Goal: Task Accomplishment & Management: Manage account settings

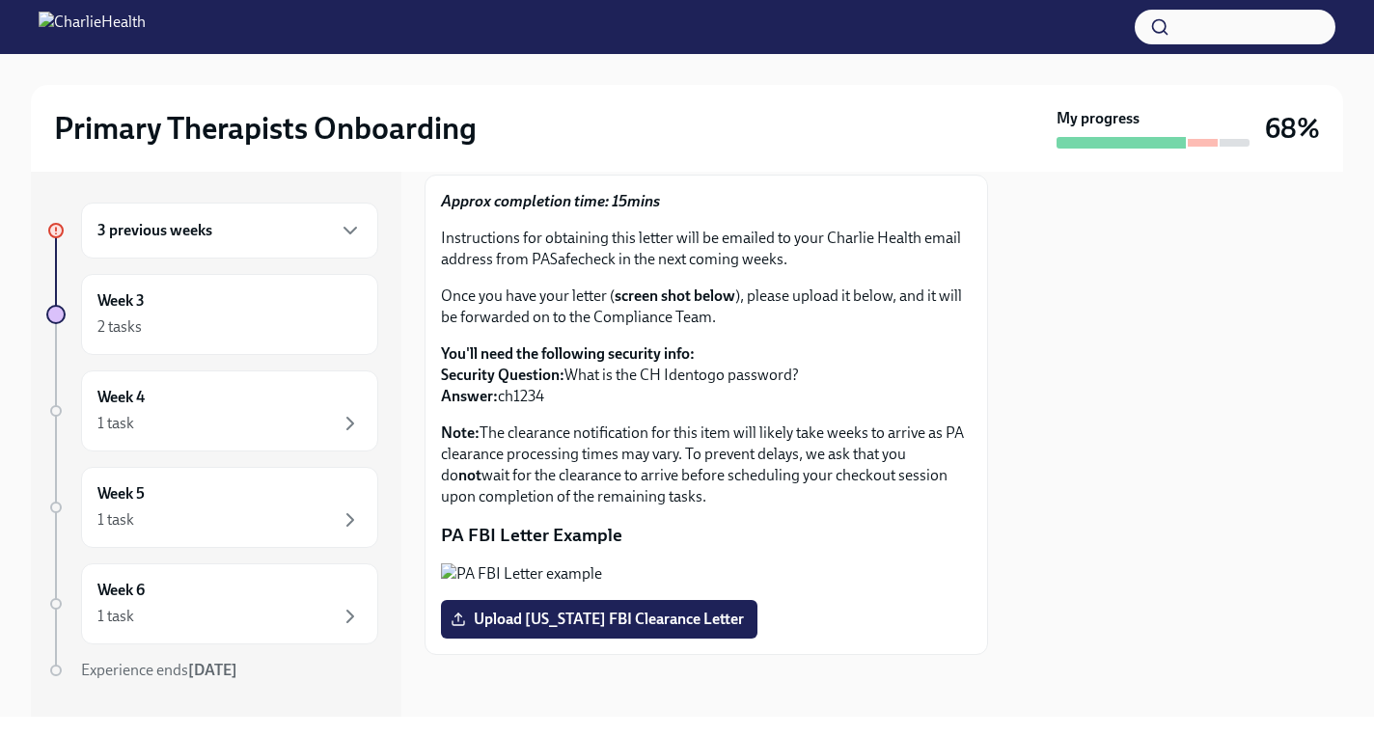
scroll to position [295, 0]
click at [298, 227] on div "3 previous weeks" at bounding box center [229, 230] width 264 height 23
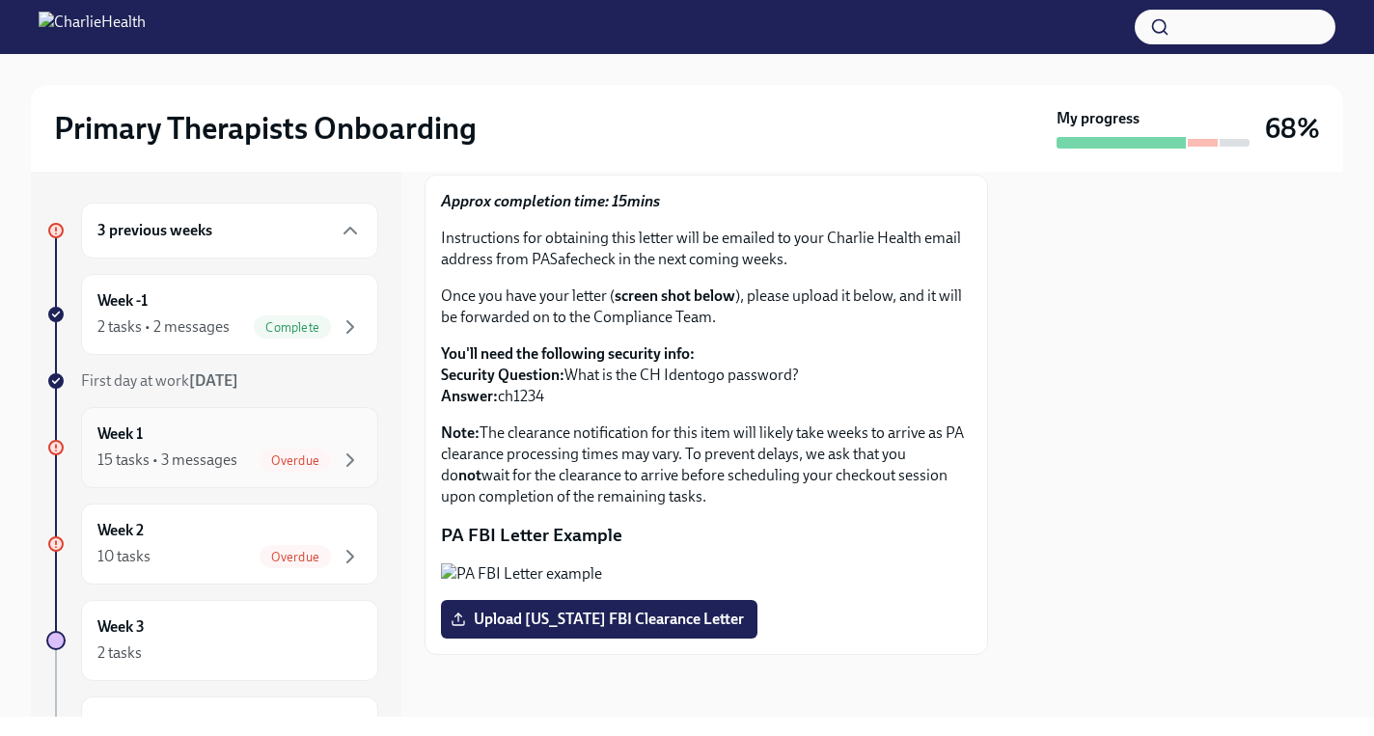
click at [223, 432] on div "Week 1 15 tasks • 3 messages Overdue" at bounding box center [229, 447] width 264 height 48
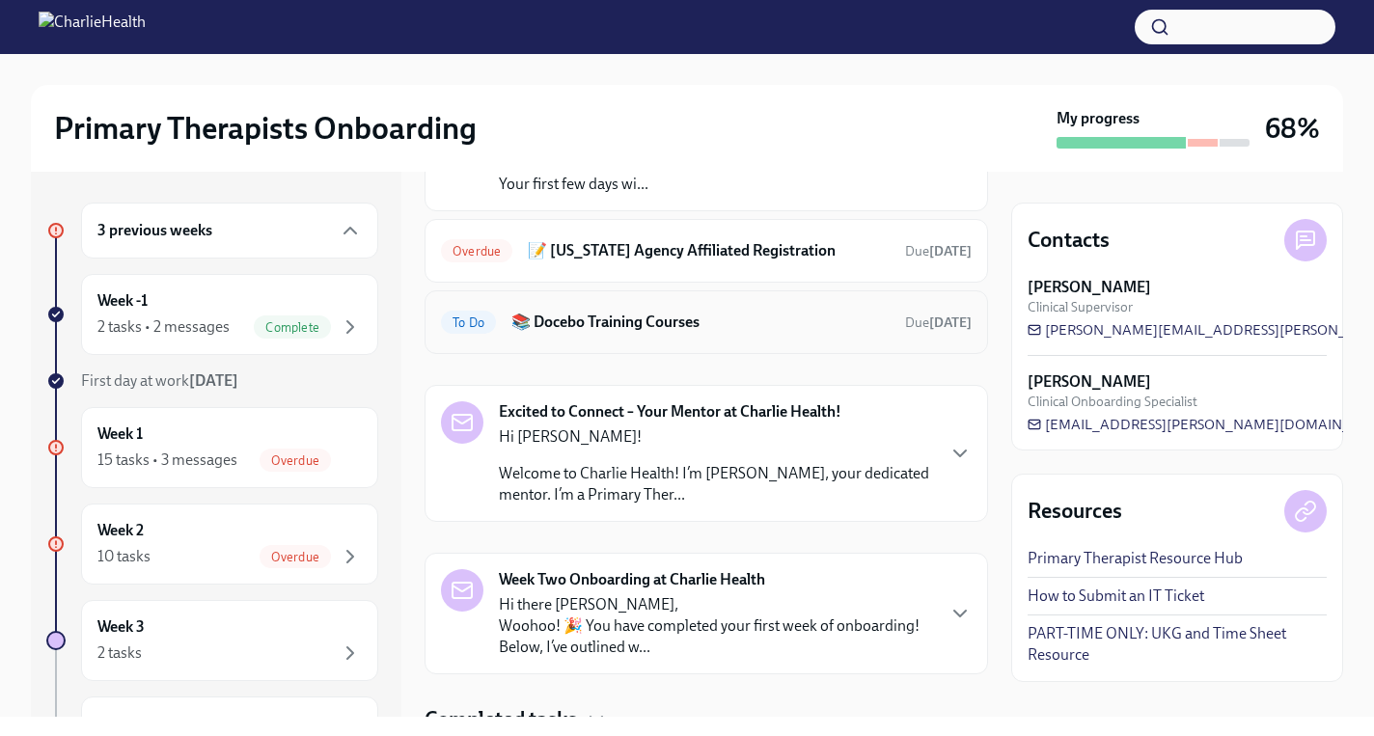
scroll to position [281, 0]
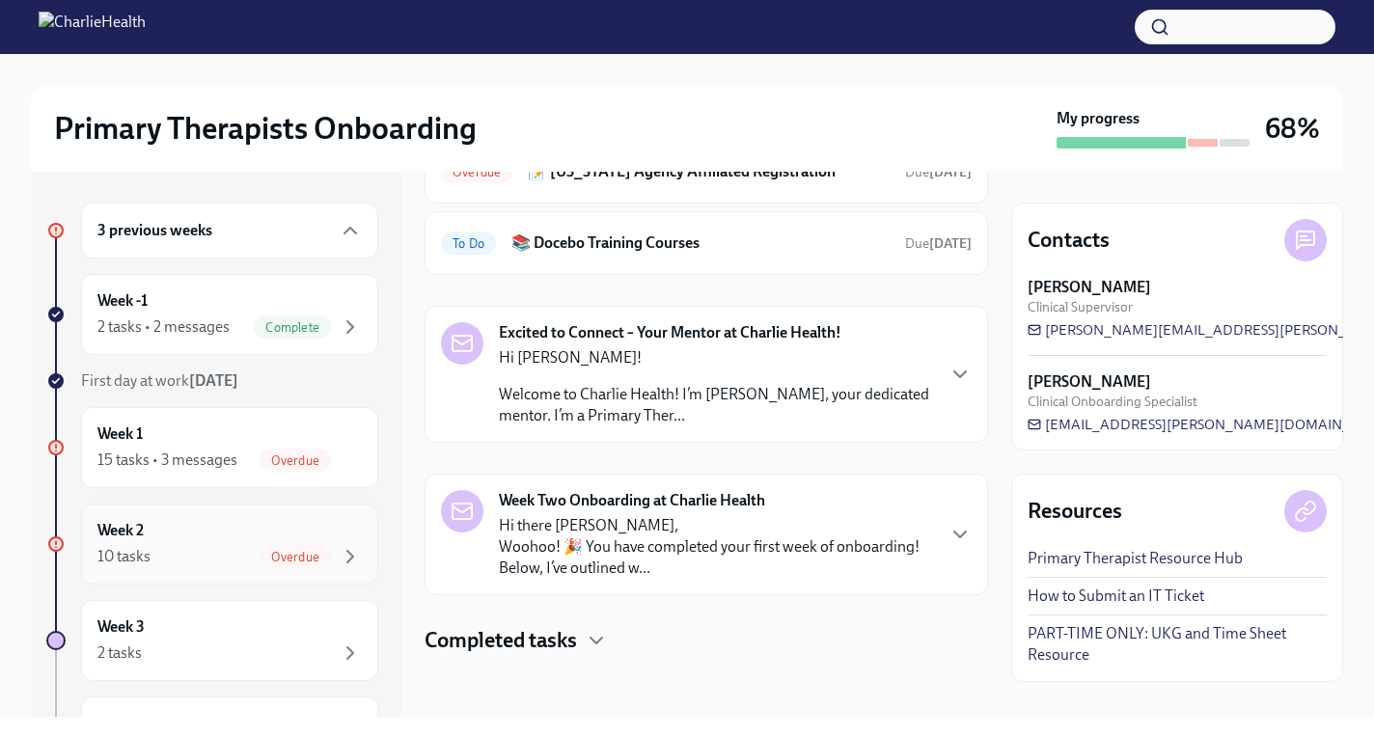
click at [235, 533] on div "Week 2 10 tasks Overdue" at bounding box center [229, 544] width 264 height 48
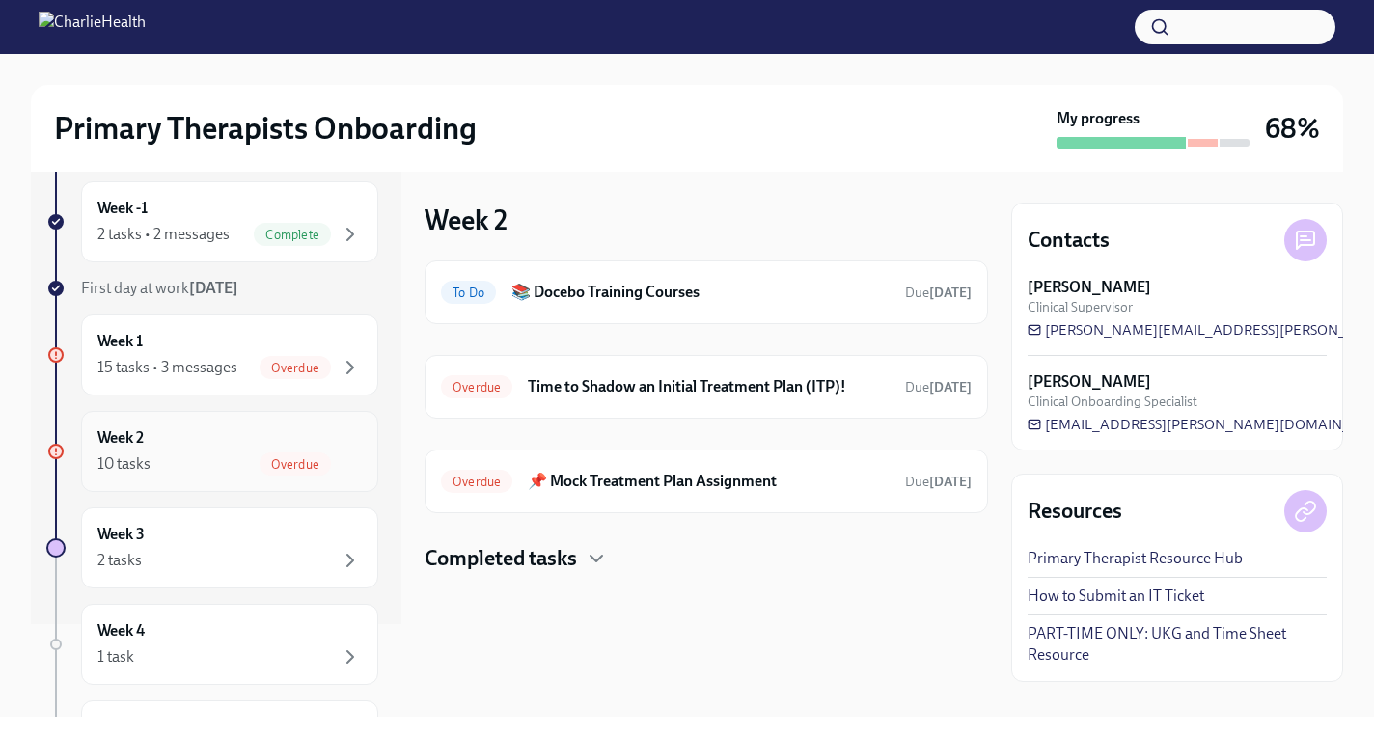
scroll to position [94, 0]
click at [260, 542] on div "Week 3 2 tasks" at bounding box center [229, 547] width 264 height 48
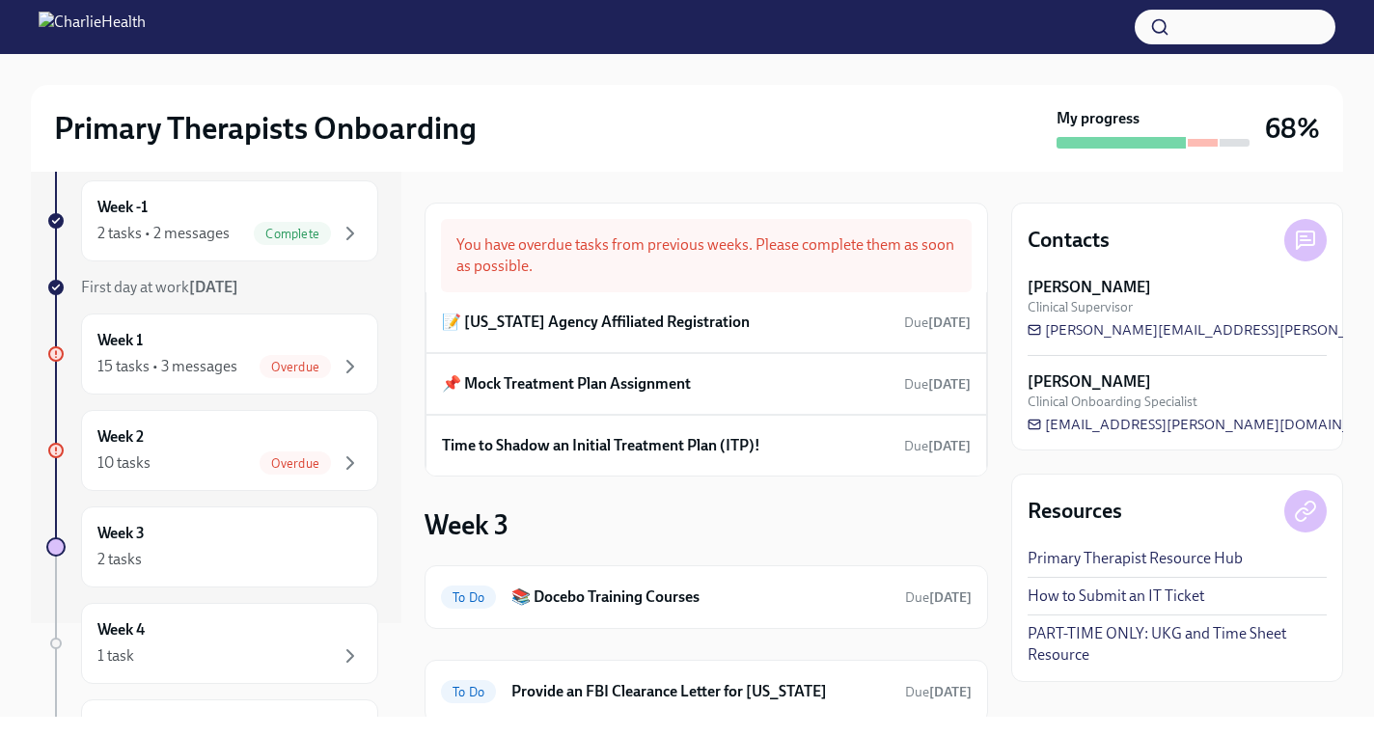
scroll to position [68, 0]
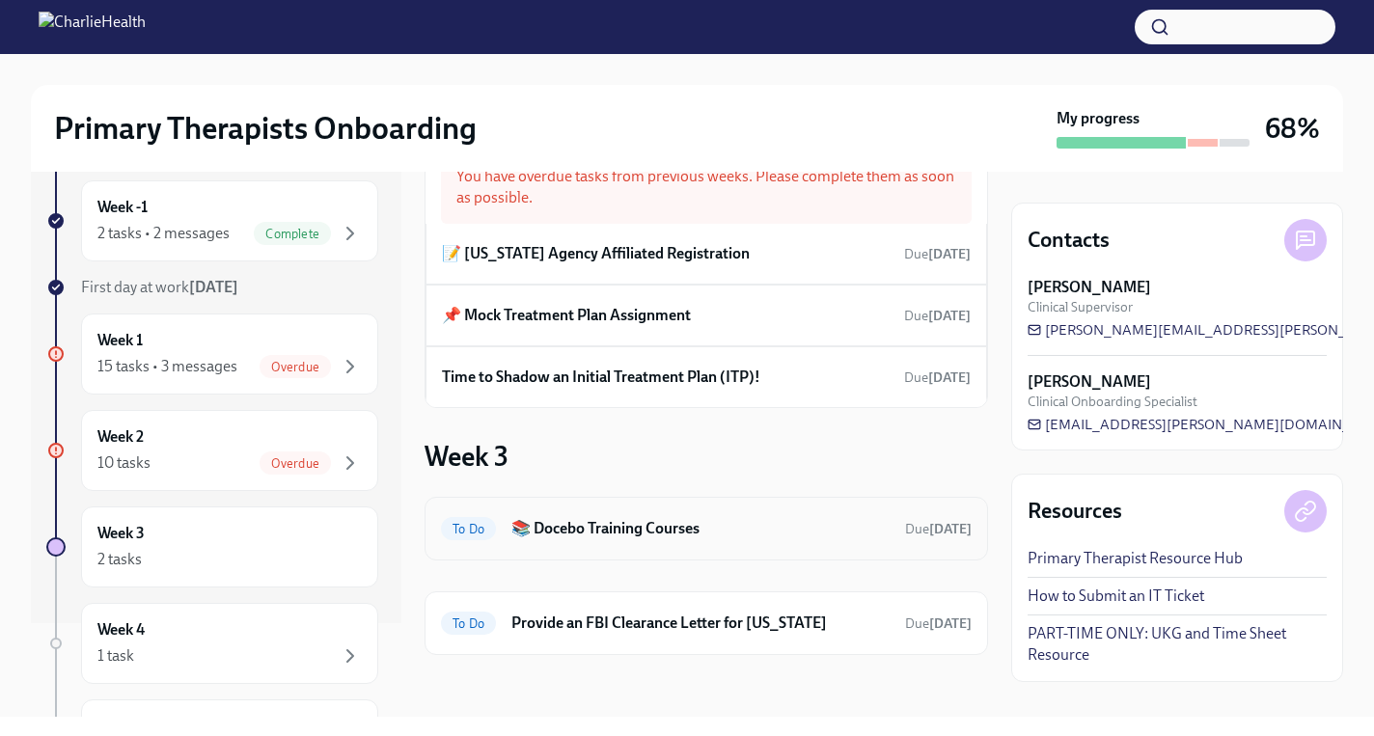
click at [602, 541] on div "To Do 📚 Docebo Training Courses Due [DATE]" at bounding box center [706, 528] width 531 height 31
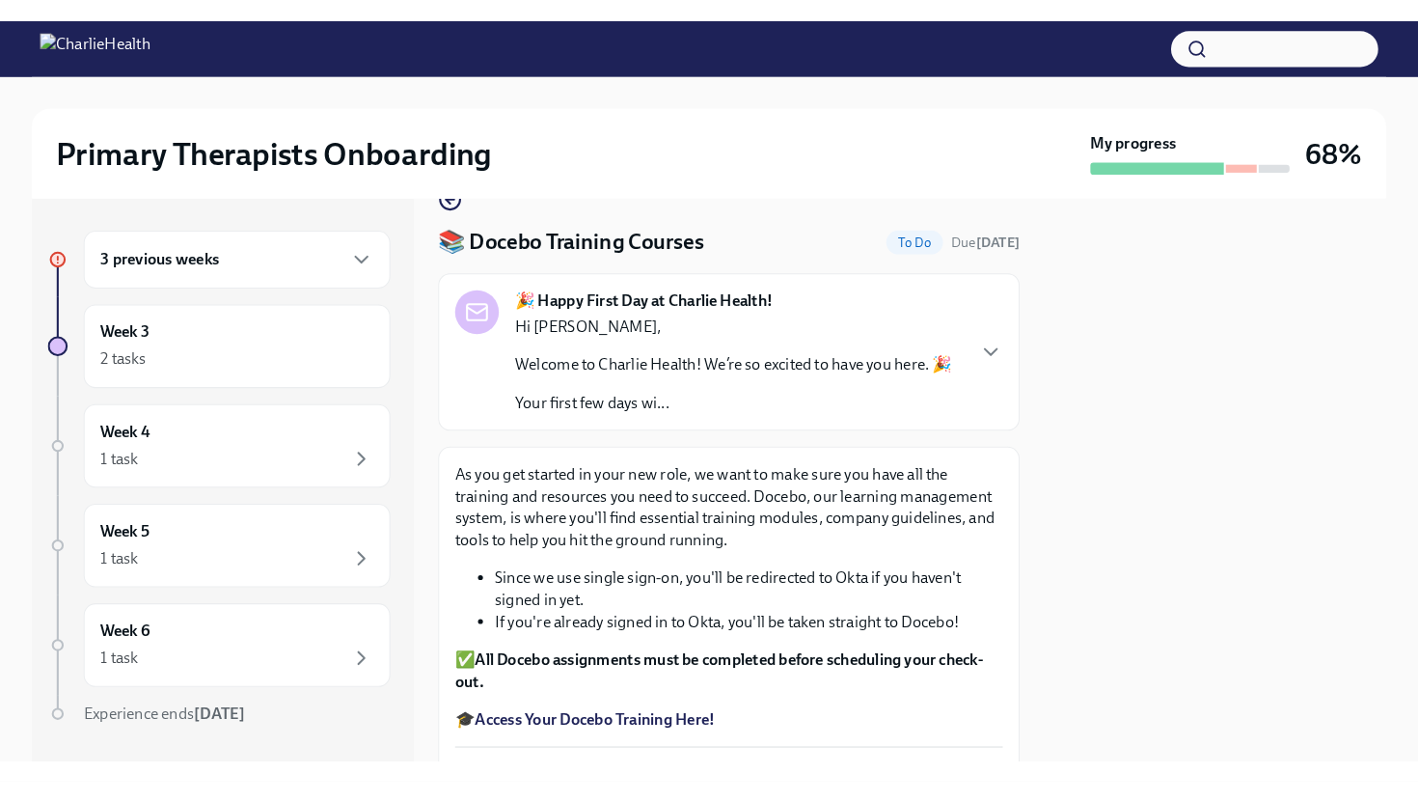
scroll to position [18, 0]
